Goal: Task Accomplishment & Management: Check status

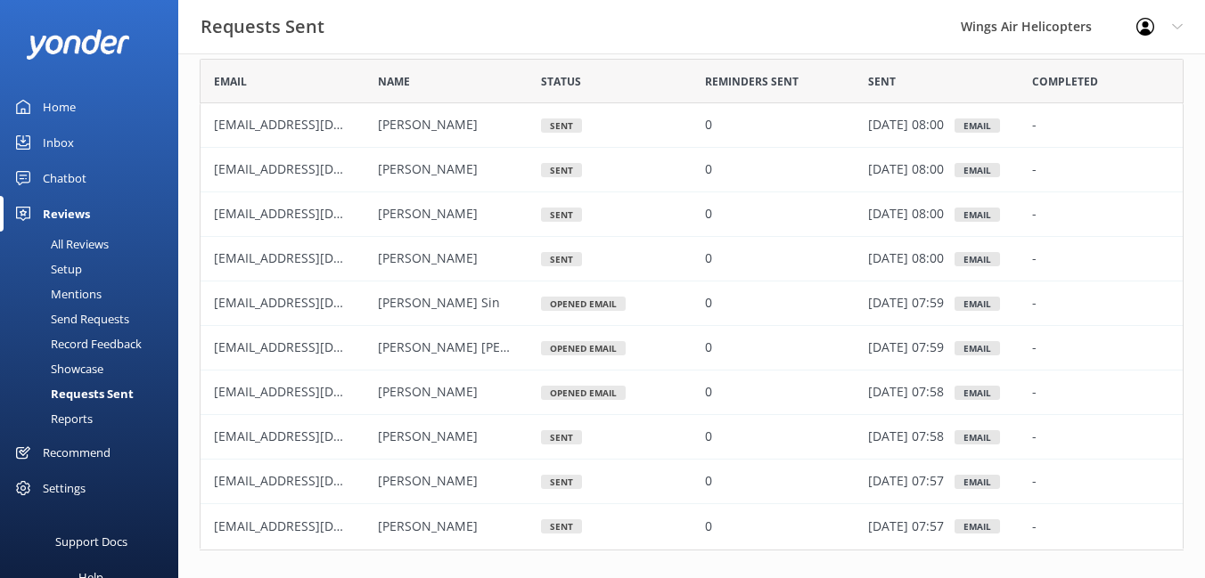
scroll to position [125, 0]
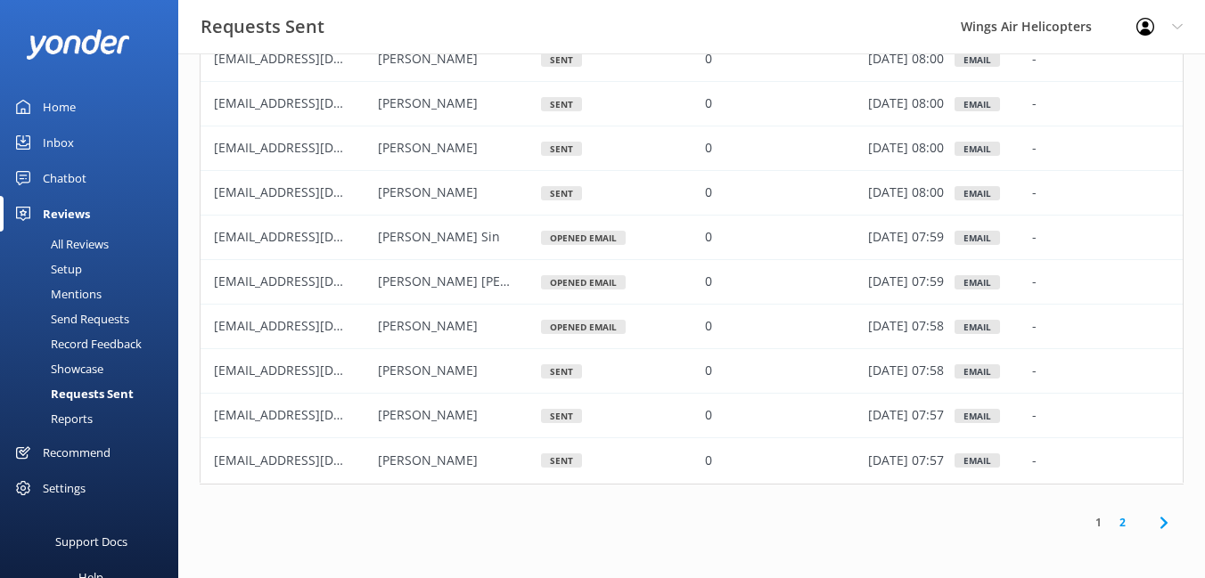
click at [1126, 522] on link "2" at bounding box center [1122, 522] width 24 height 17
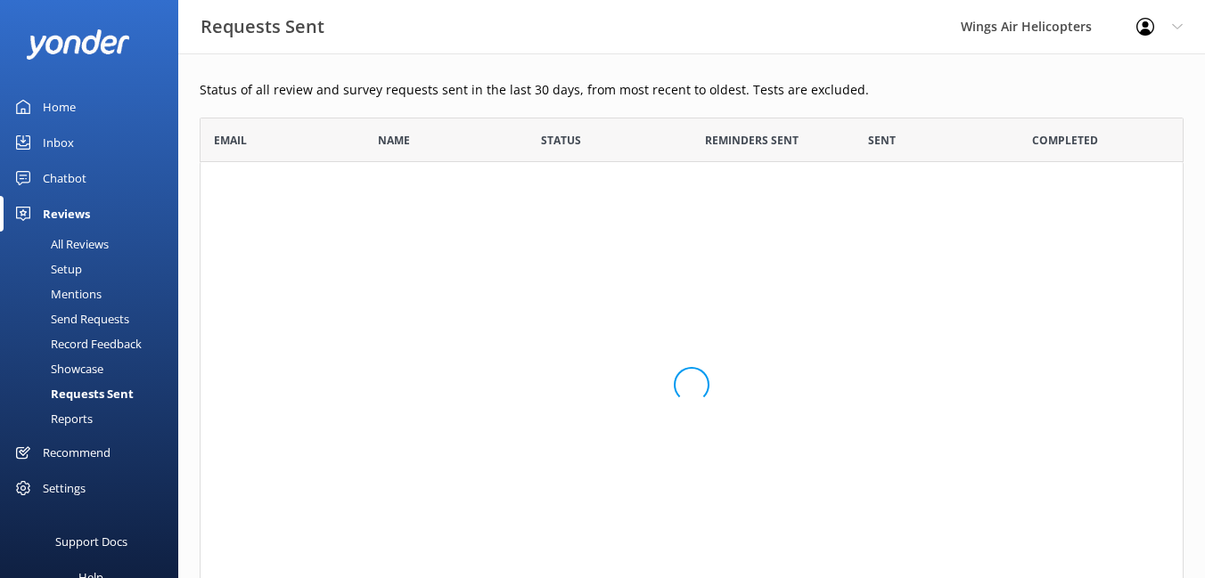
scroll to position [91, 984]
click at [1093, 245] on icon at bounding box center [1097, 246] width 21 height 21
